Goal: Information Seeking & Learning: Learn about a topic

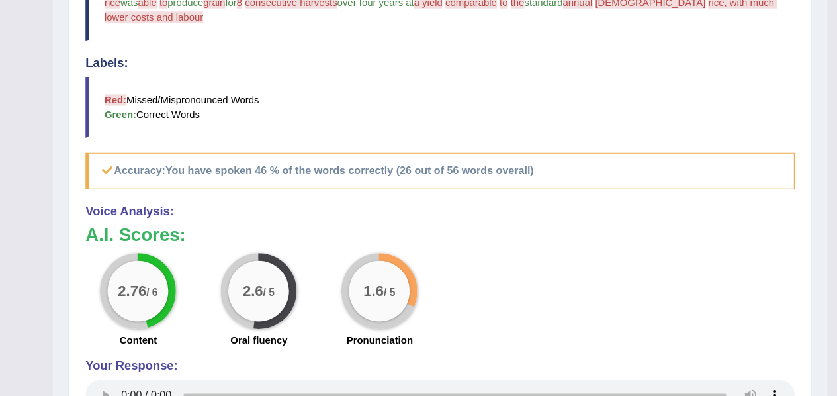
scroll to position [444, 0]
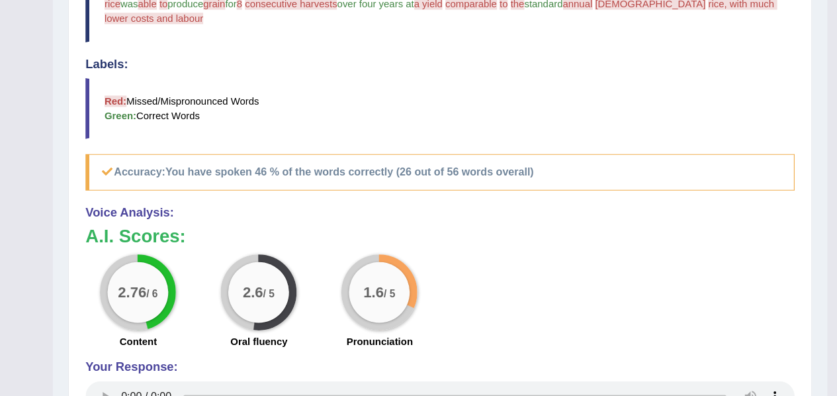
click at [437, 215] on h4 "Voice Analysis:" at bounding box center [490, 221] width 618 height 12
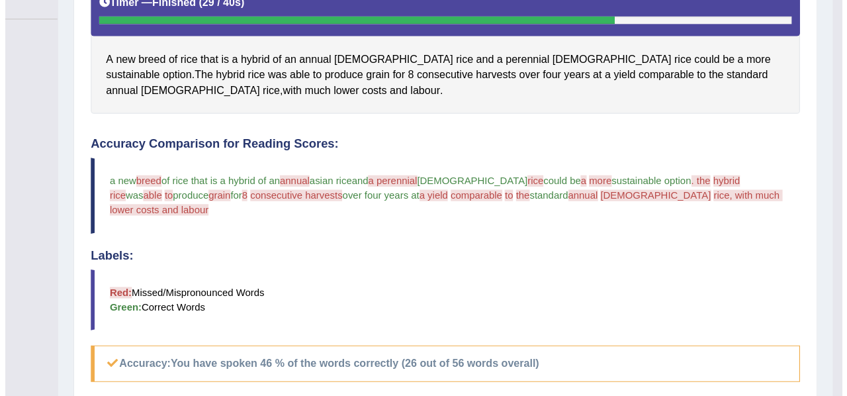
scroll to position [312, 0]
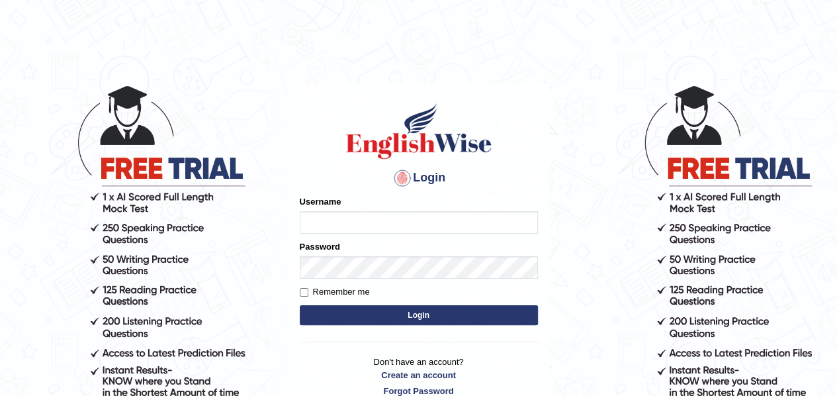
click at [367, 228] on input "Username" at bounding box center [419, 222] width 238 height 23
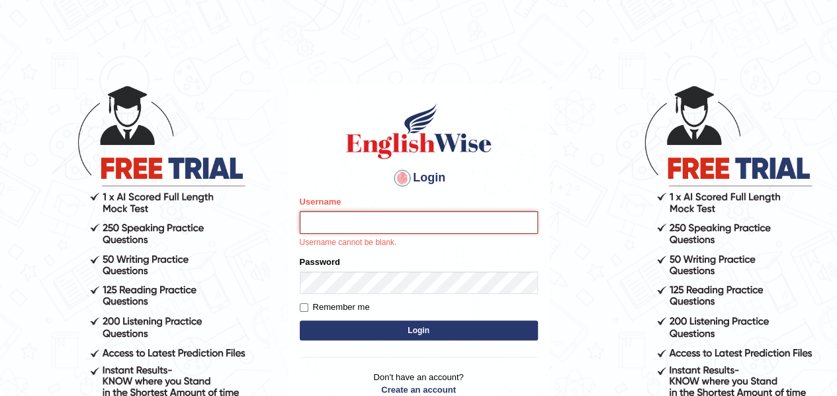
type input "samjoon"
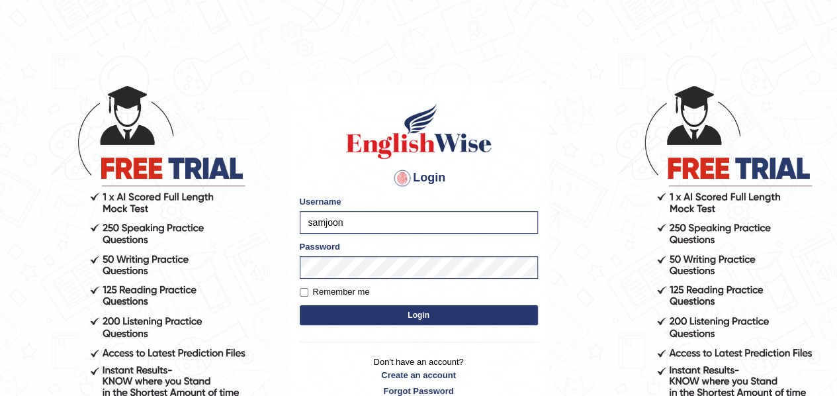
click at [404, 310] on button "Login" at bounding box center [419, 315] width 238 height 20
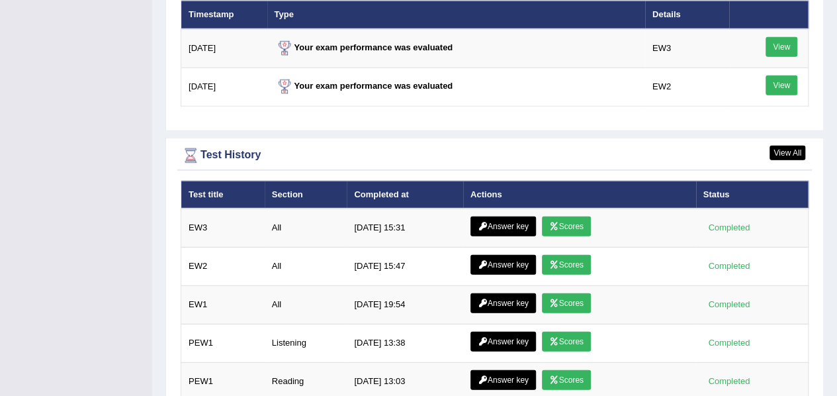
scroll to position [1767, 0]
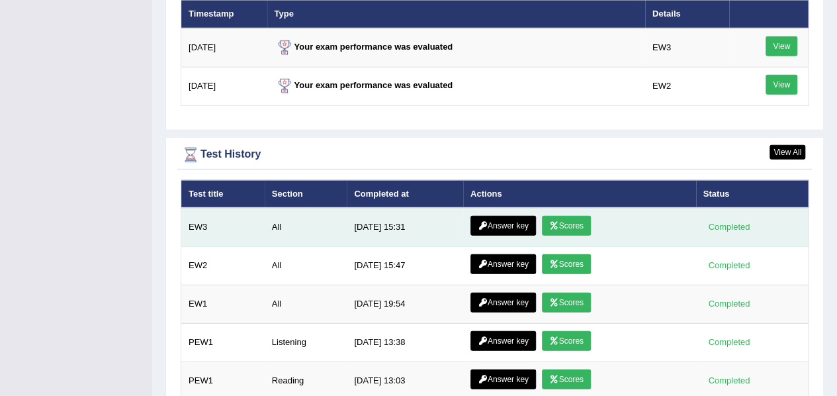
click at [512, 216] on link "Answer key" at bounding box center [504, 226] width 66 height 20
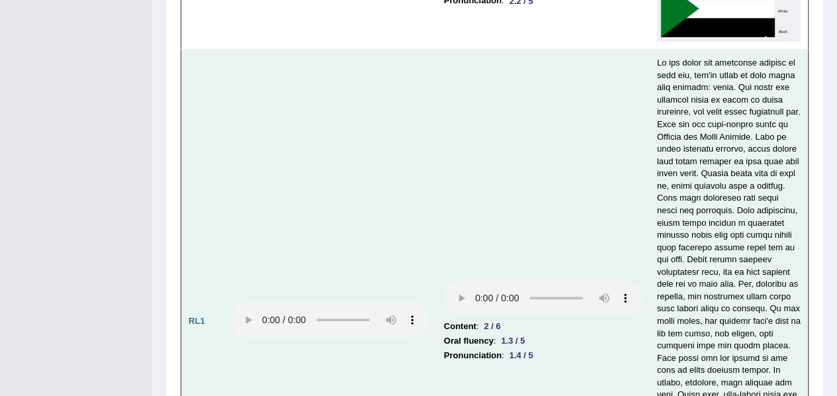
scroll to position [2864, 0]
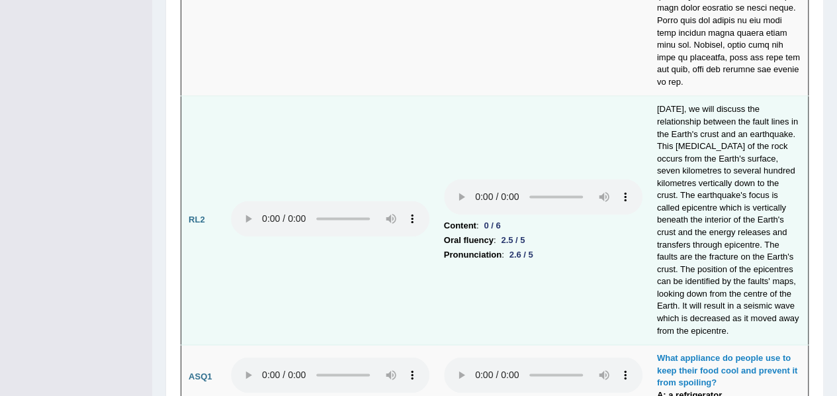
scroll to position [3367, 0]
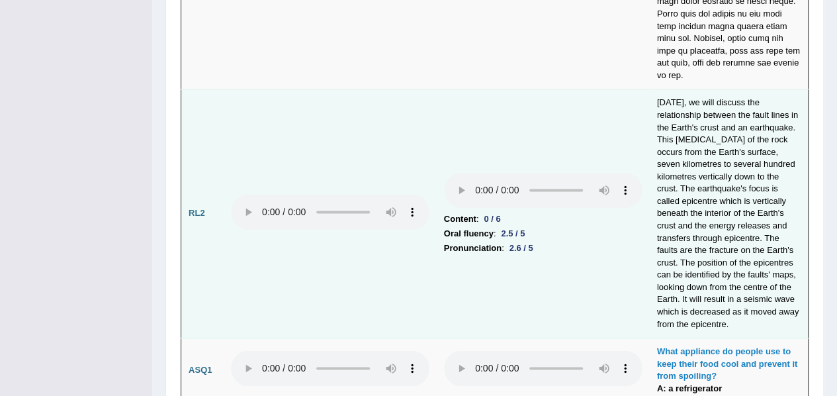
click at [542, 171] on tr "RL2 Content : 0 / 6 Oral fluency : 2.5 / 5 Pronunciation : 2.6 / 5 [DATE], we w…" at bounding box center [495, 213] width 628 height 249
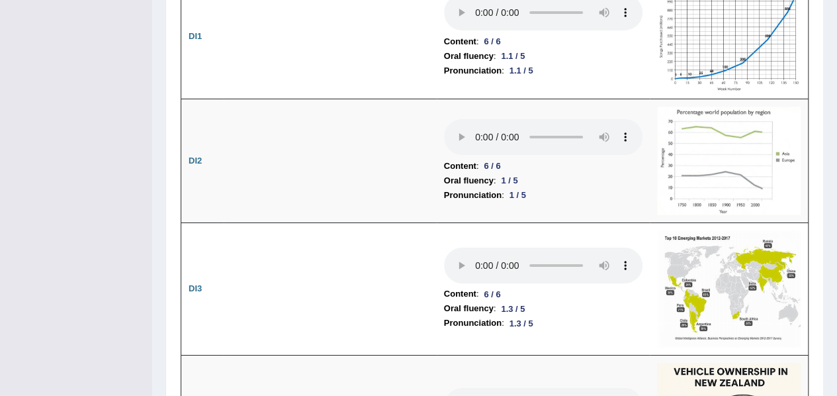
scroll to position [2234, 0]
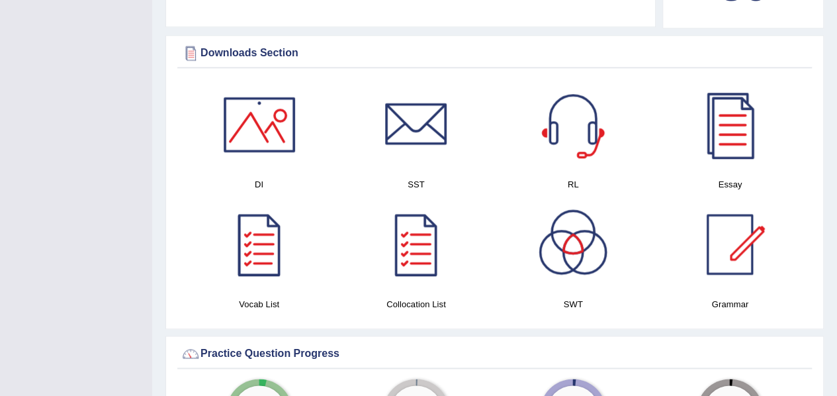
scroll to position [646, 0]
click at [275, 118] on div at bounding box center [259, 123] width 93 height 93
